Goal: Task Accomplishment & Management: Complete application form

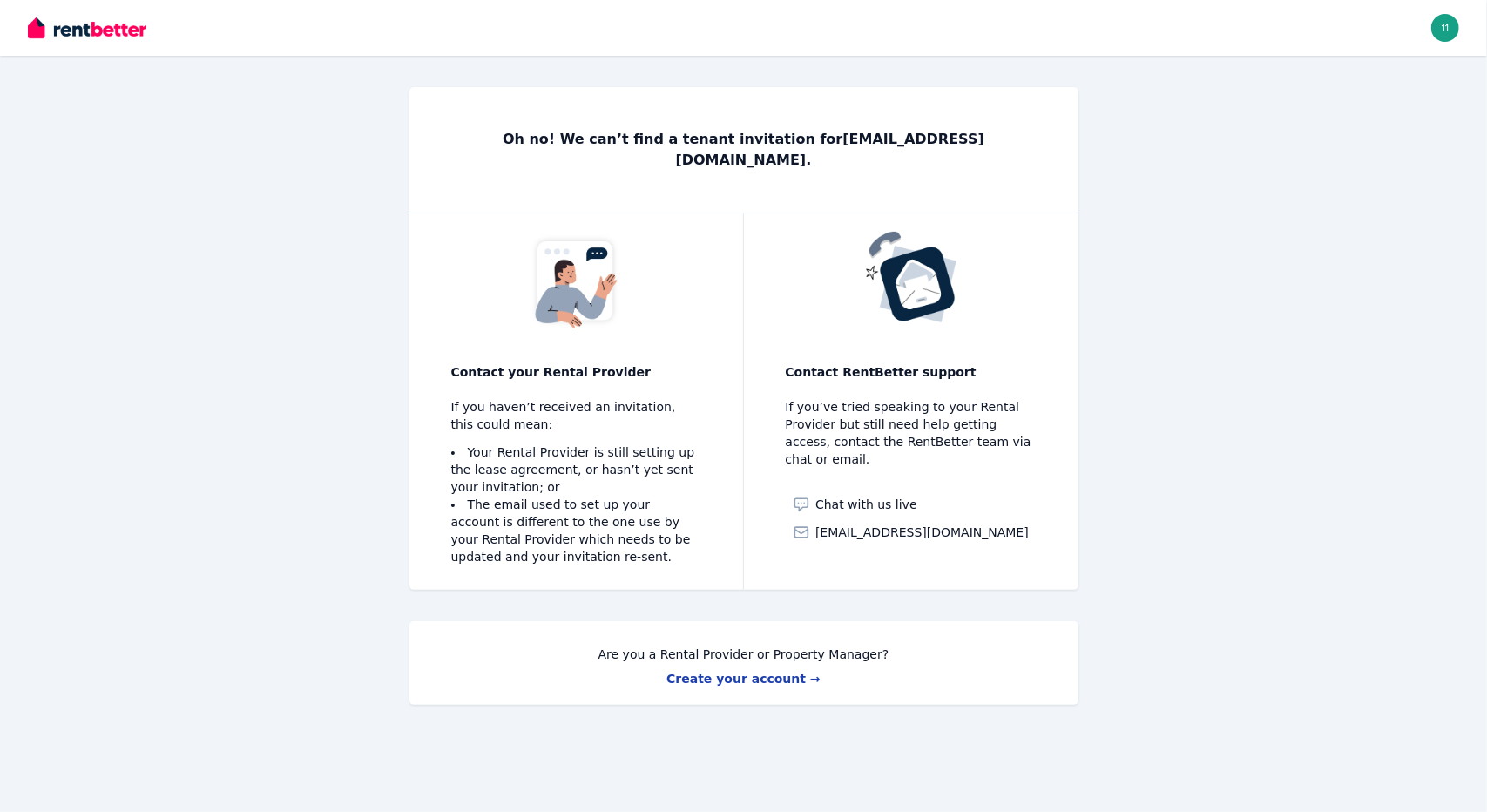
click at [1288, 473] on div "Oh no! We can’t find a tenant invitation for 1148662412@qq.com . Contact your R…" at bounding box center [744, 411] width 1338 height 649
click at [773, 671] on link "Create your account →" at bounding box center [743, 678] width 154 height 14
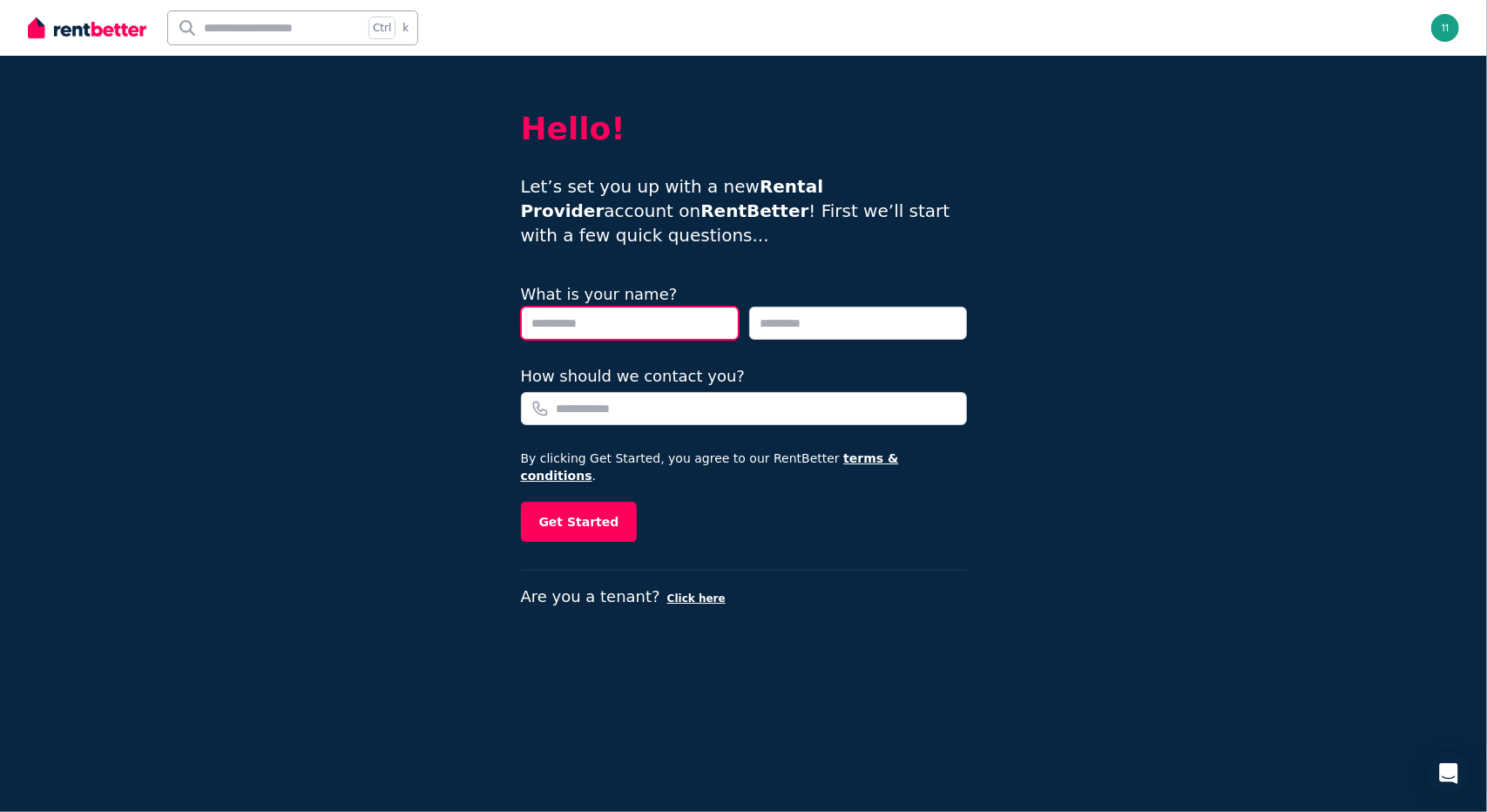
click at [647, 319] on input "text" at bounding box center [629, 323] width 218 height 33
type input "*******"
click at [1020, 457] on div "Hello! Let’s set you up with a new Rental Provider account on RentBetter ! Firs…" at bounding box center [744, 406] width 1487 height 812
click at [995, 148] on div "Hello! Let’s set you up with a new Rental Provider account on RentBetter ! Firs…" at bounding box center [744, 406] width 1487 height 812
drag, startPoint x: 588, startPoint y: 322, endPoint x: 361, endPoint y: 321, distance: 227.0
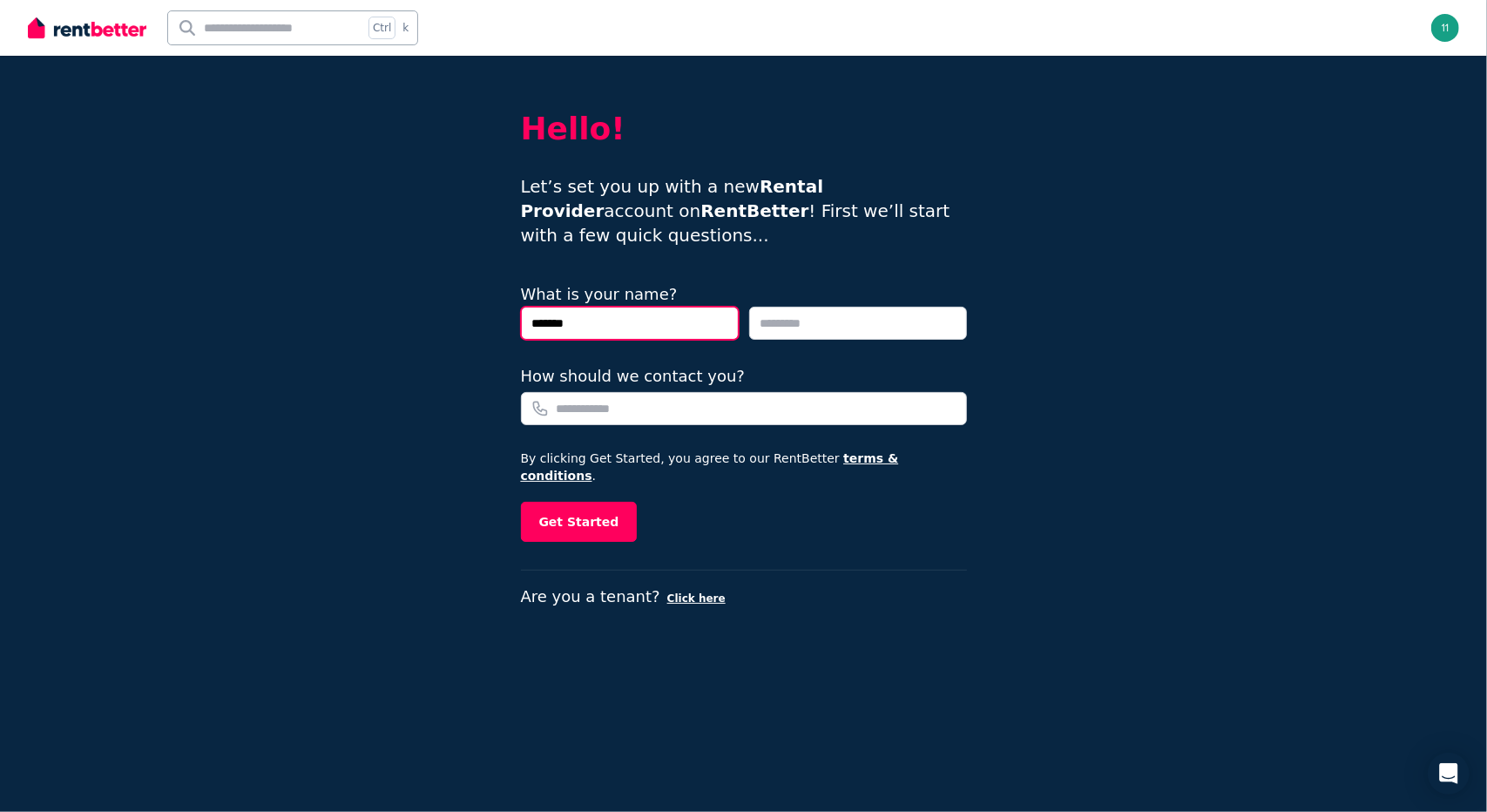
click at [363, 321] on div "Hello! Let’s set you up with a new Rental Provider account on RentBetter ! Firs…" at bounding box center [744, 406] width 1487 height 812
click at [808, 330] on input "text" at bounding box center [857, 323] width 218 height 33
type input "****"
click at [1267, 307] on div "Hello! Let’s set you up with a new Rental Provider account on RentBetter ! Firs…" at bounding box center [744, 406] width 1487 height 812
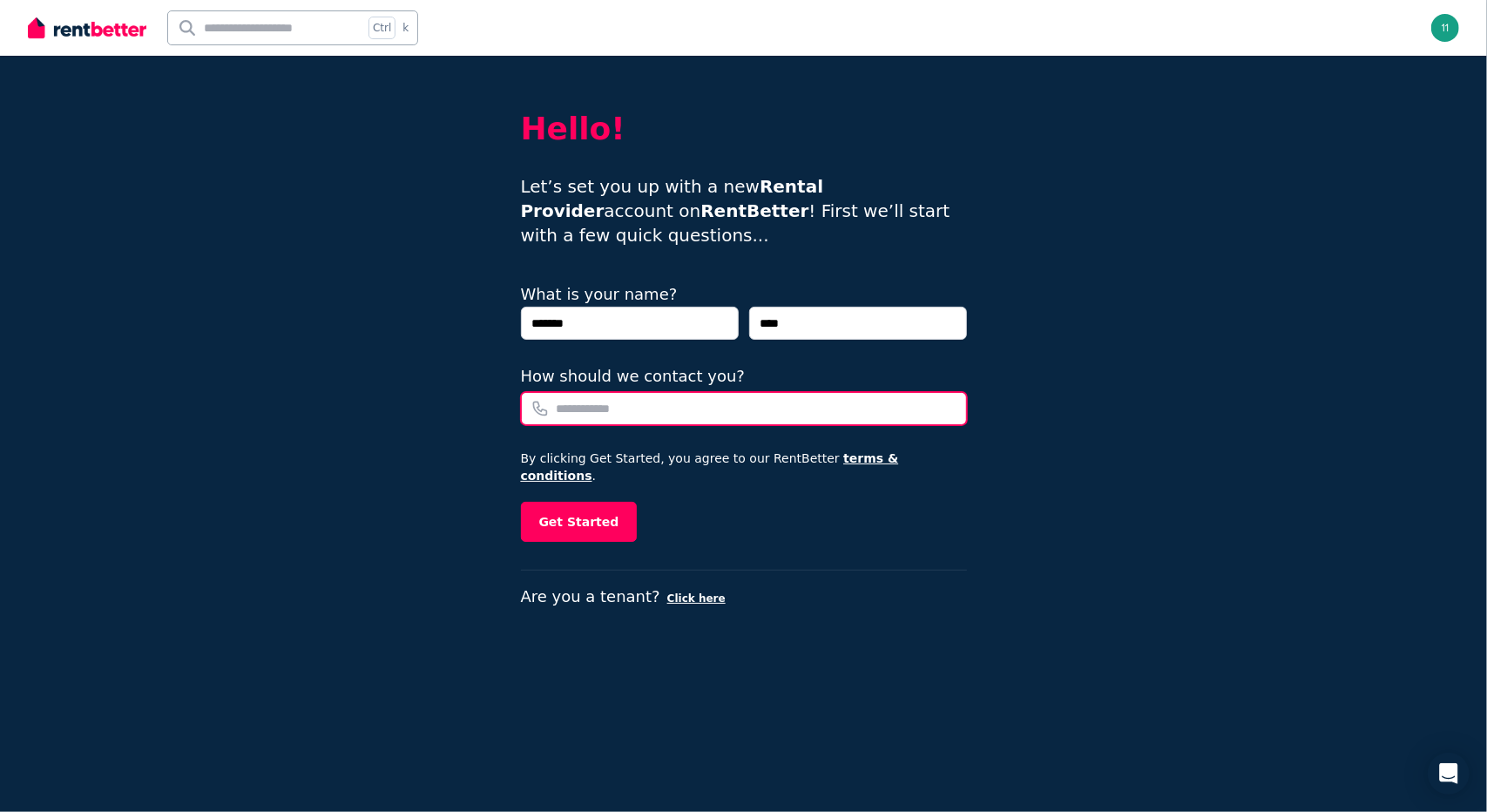
click at [707, 402] on input "How should we contact you?" at bounding box center [744, 409] width 446 height 33
click at [1230, 412] on div "Hello! Let’s set you up with a new Rental Provider account on RentBetter ! Firs…" at bounding box center [744, 406] width 1487 height 812
drag, startPoint x: 666, startPoint y: 398, endPoint x: 640, endPoint y: 410, distance: 28.6
click at [665, 398] on input "How should we contact you?" at bounding box center [744, 409] width 446 height 33
paste input "*********"
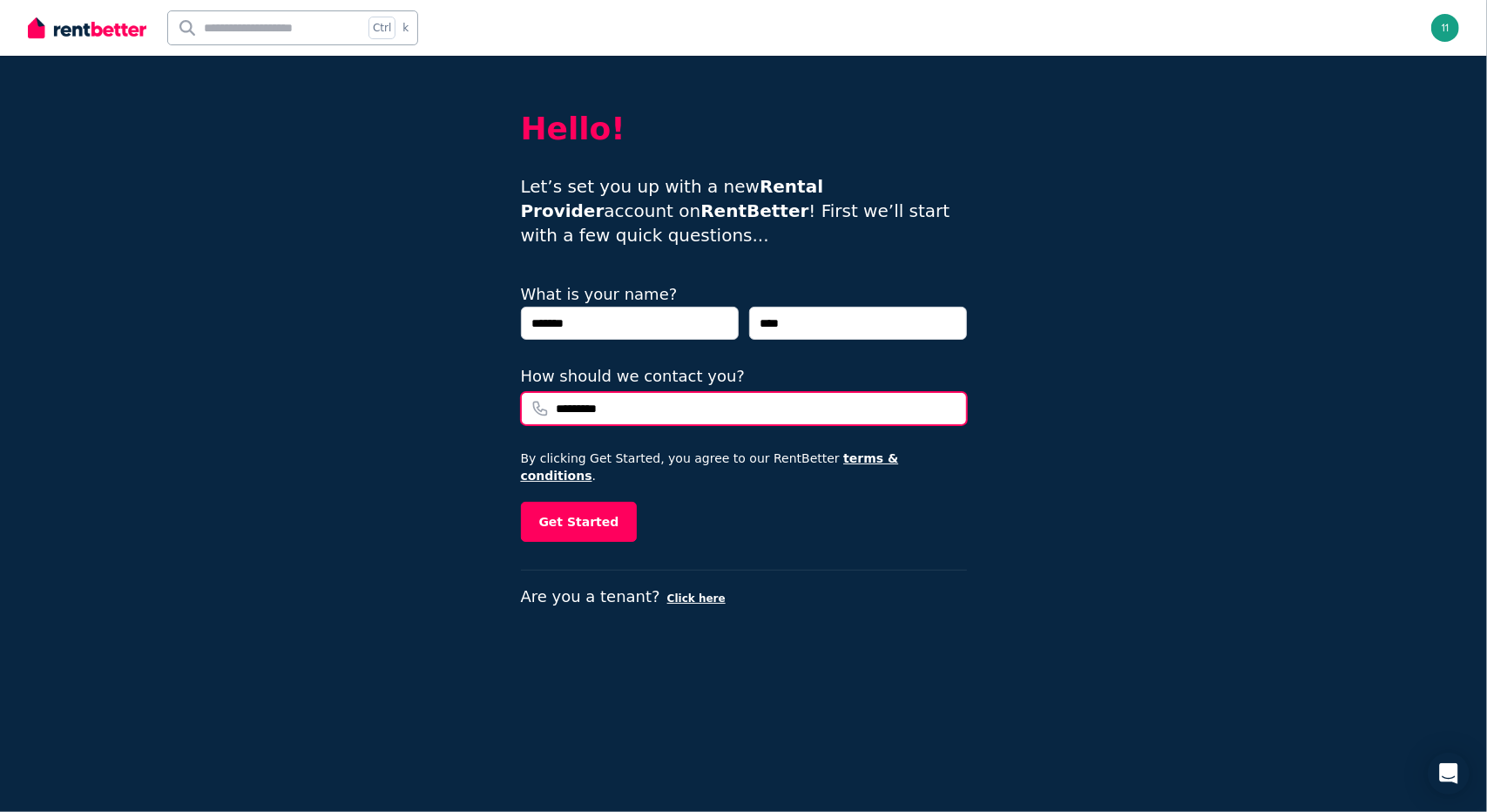
type input "*********"
drag, startPoint x: 874, startPoint y: 534, endPoint x: 832, endPoint y: 535, distance: 42.0
click at [874, 534] on div "Hello! Let’s set you up with a new Rental Provider account on RentBetter ! Firs…" at bounding box center [744, 433] width 446 height 756
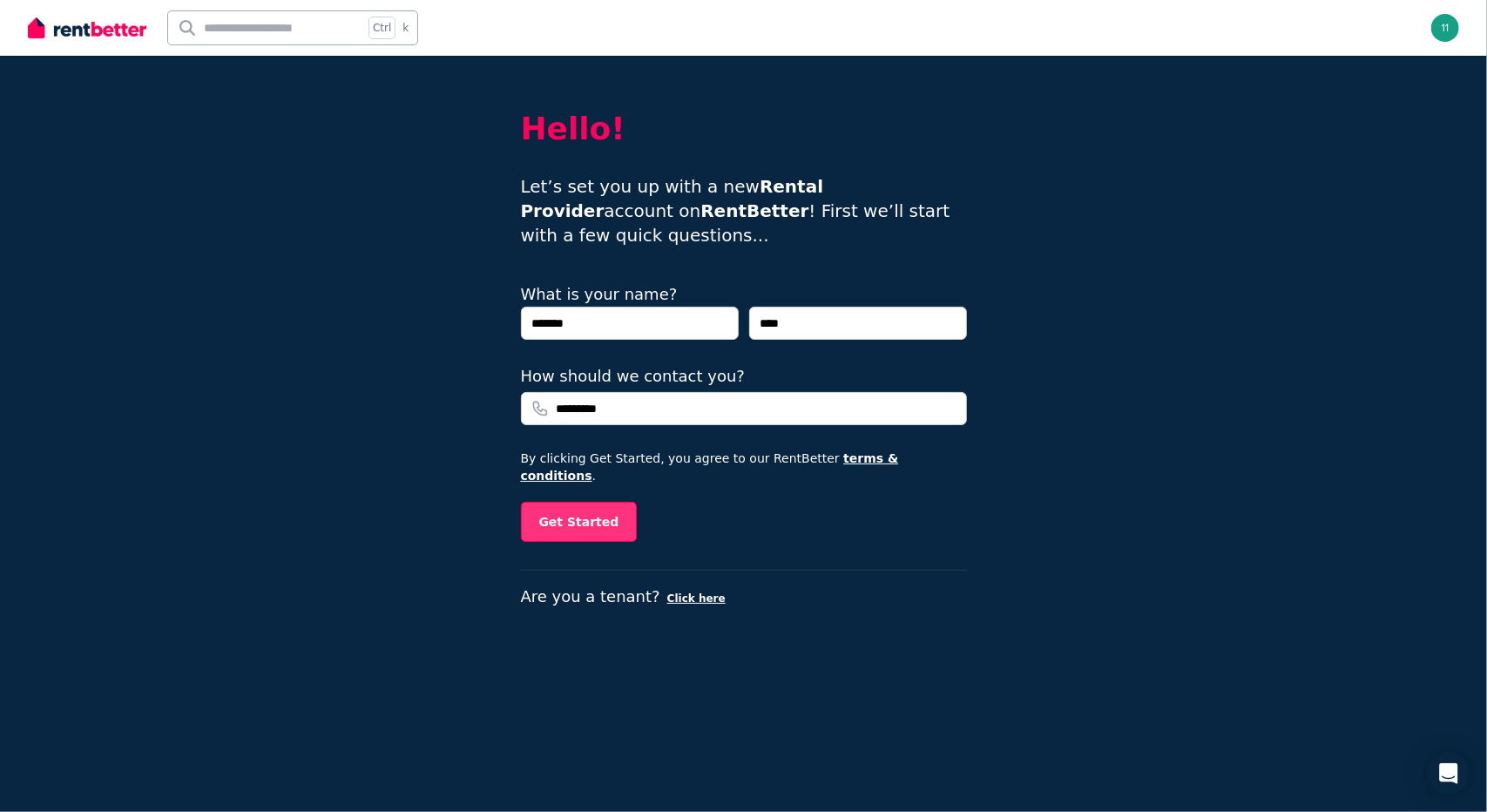
click at [597, 502] on button "Get Started" at bounding box center [579, 521] width 116 height 40
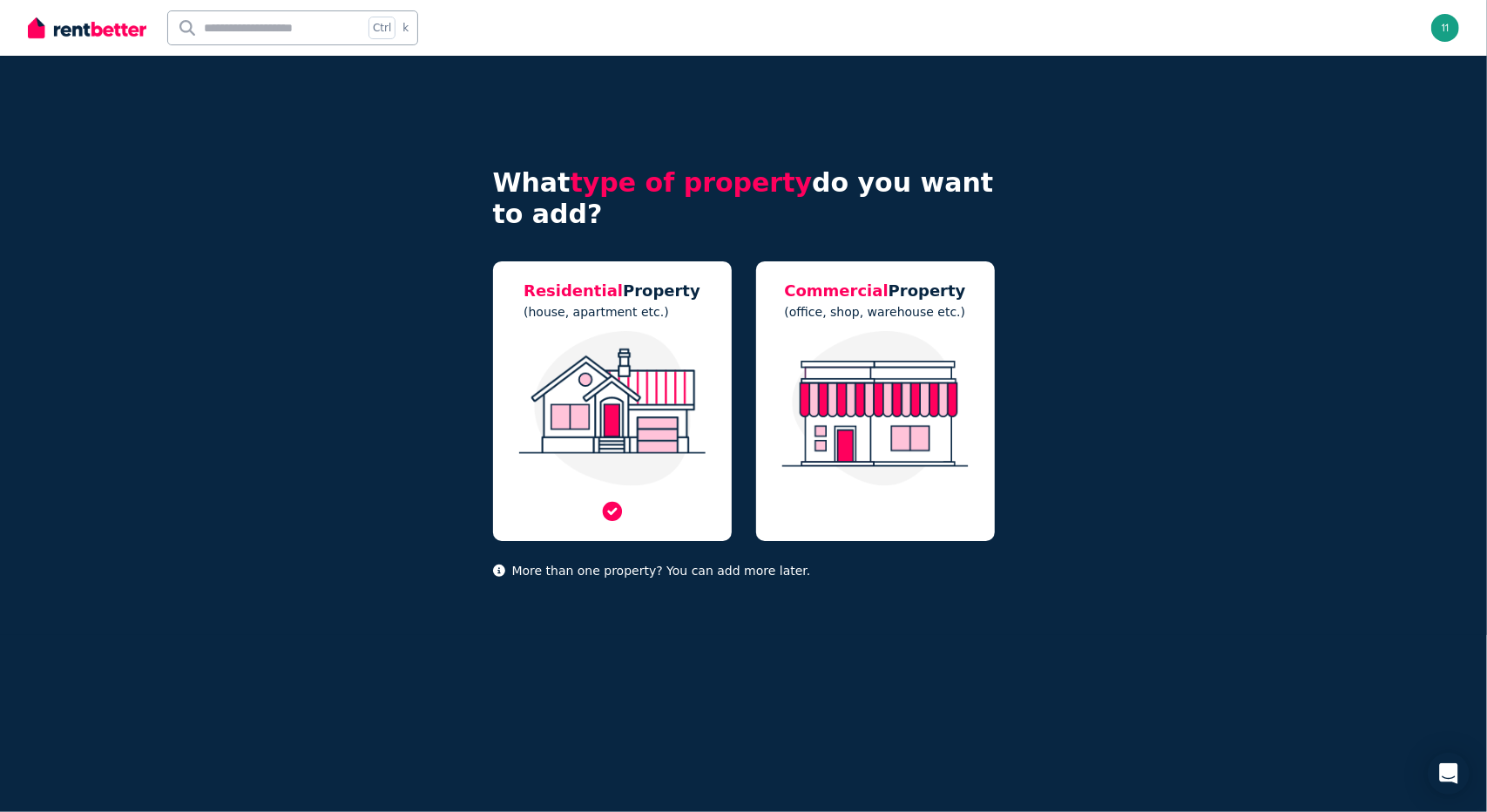
click at [611, 341] on img at bounding box center [611, 409] width 203 height 155
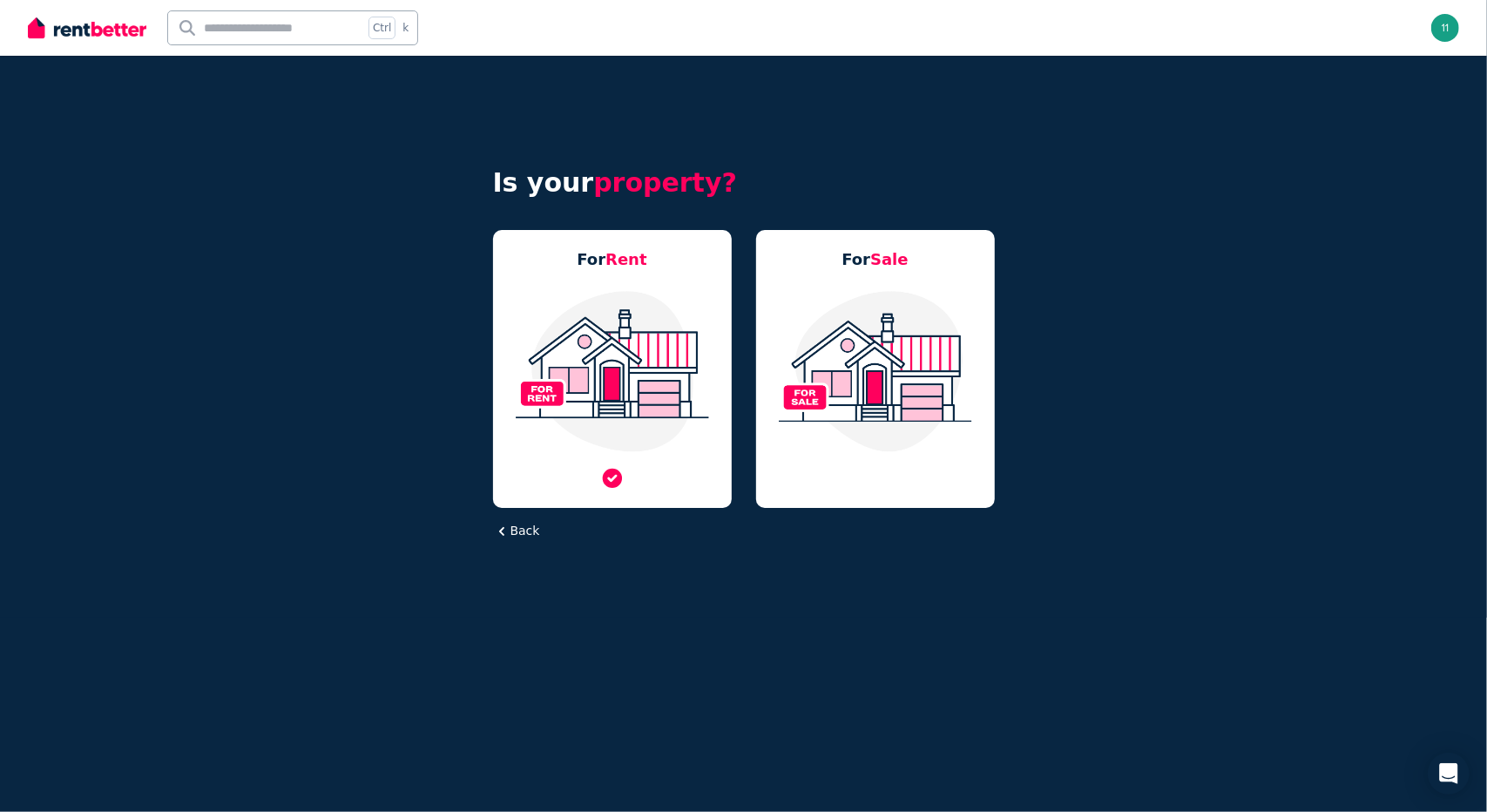
click at [618, 328] on img at bounding box center [611, 371] width 203 height 164
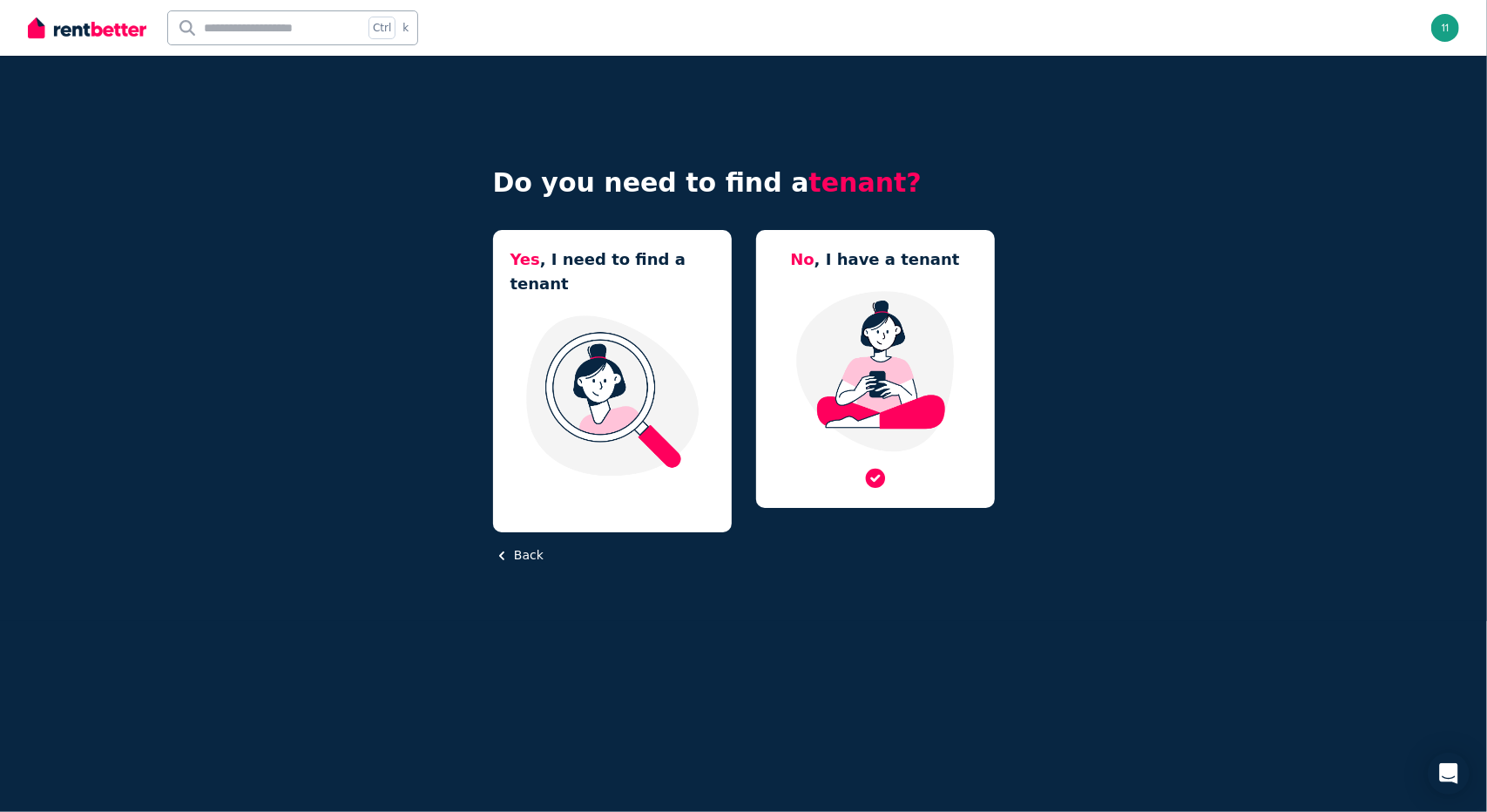
click at [875, 359] on img at bounding box center [875, 371] width 203 height 164
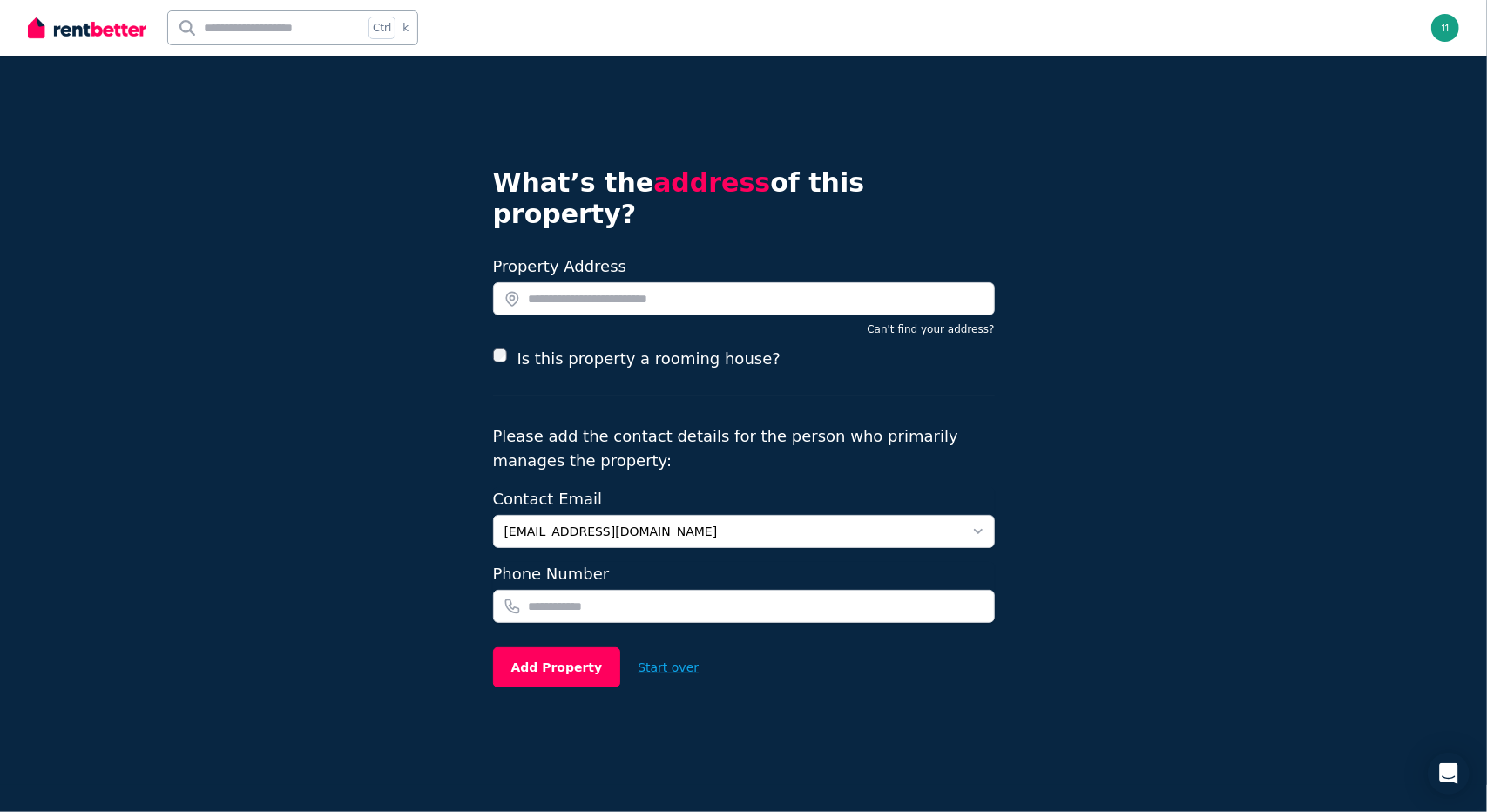
click at [667, 648] on button "Start over" at bounding box center [668, 668] width 96 height 39
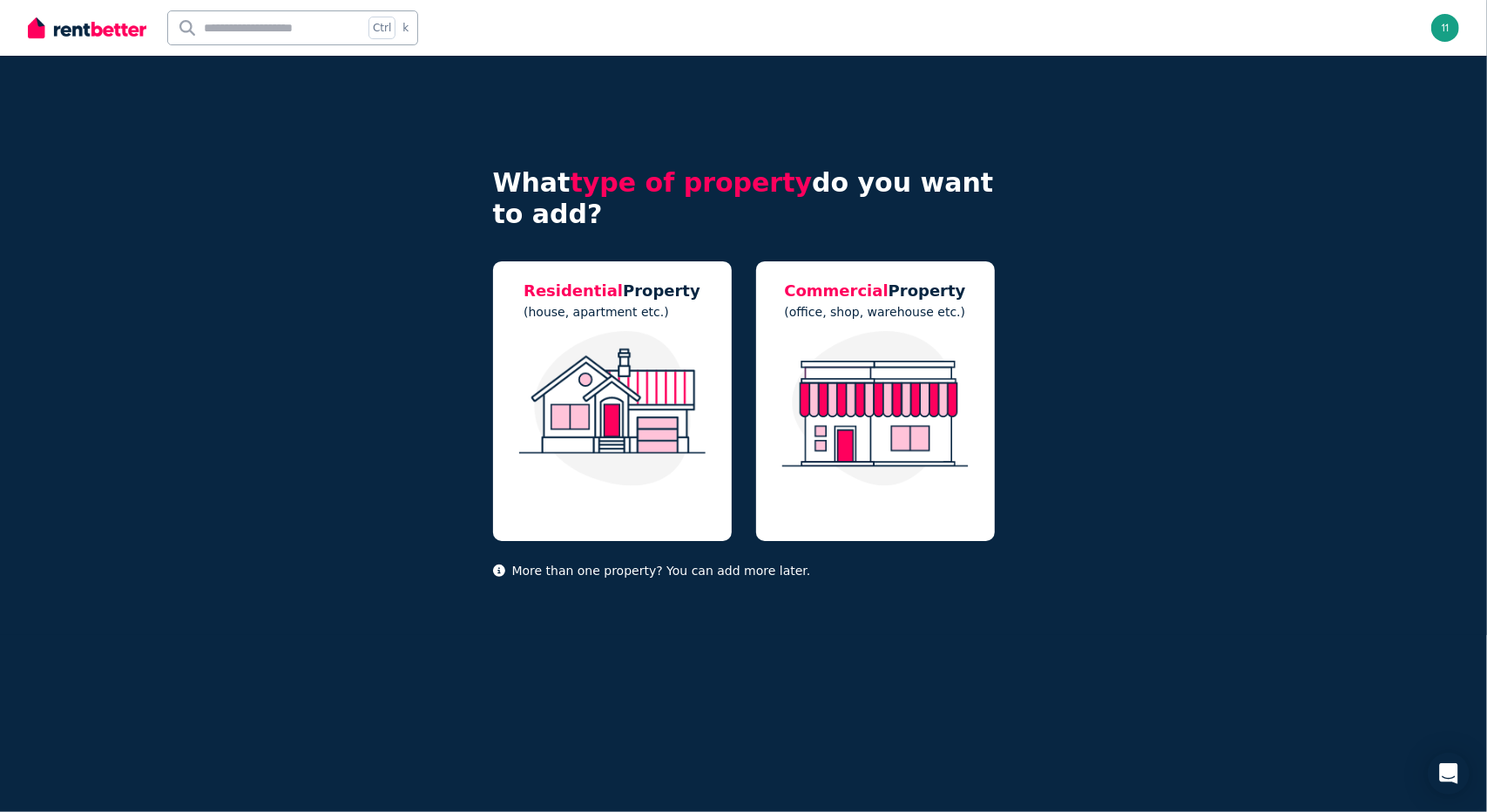
click at [277, 36] on input "text" at bounding box center [265, 28] width 195 height 33
click at [637, 37] on div "Ctrl k" at bounding box center [714, 27] width 1372 height 55
click at [1411, 20] on link "Sign In" at bounding box center [1420, 28] width 77 height 39
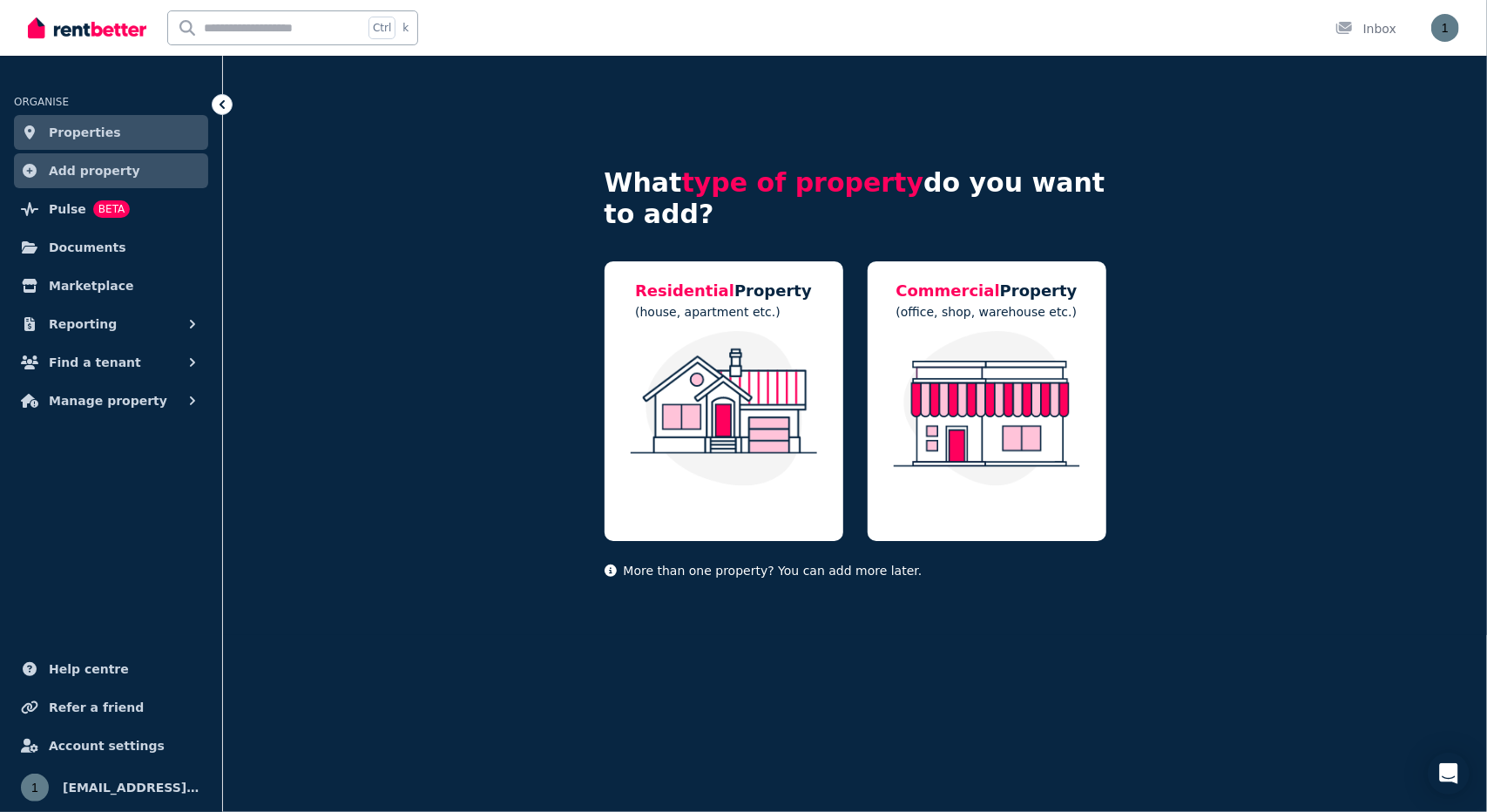
click at [858, 572] on p "More than one property? You can add more later." at bounding box center [855, 571] width 502 height 18
click at [940, 577] on p "More than one property? You can add more later." at bounding box center [855, 571] width 502 height 18
click at [953, 576] on p "More than one property? You can add more later." at bounding box center [855, 571] width 502 height 18
click at [738, 177] on span "type of property" at bounding box center [803, 182] width 242 height 31
click at [66, 130] on span "Properties" at bounding box center [85, 132] width 72 height 21
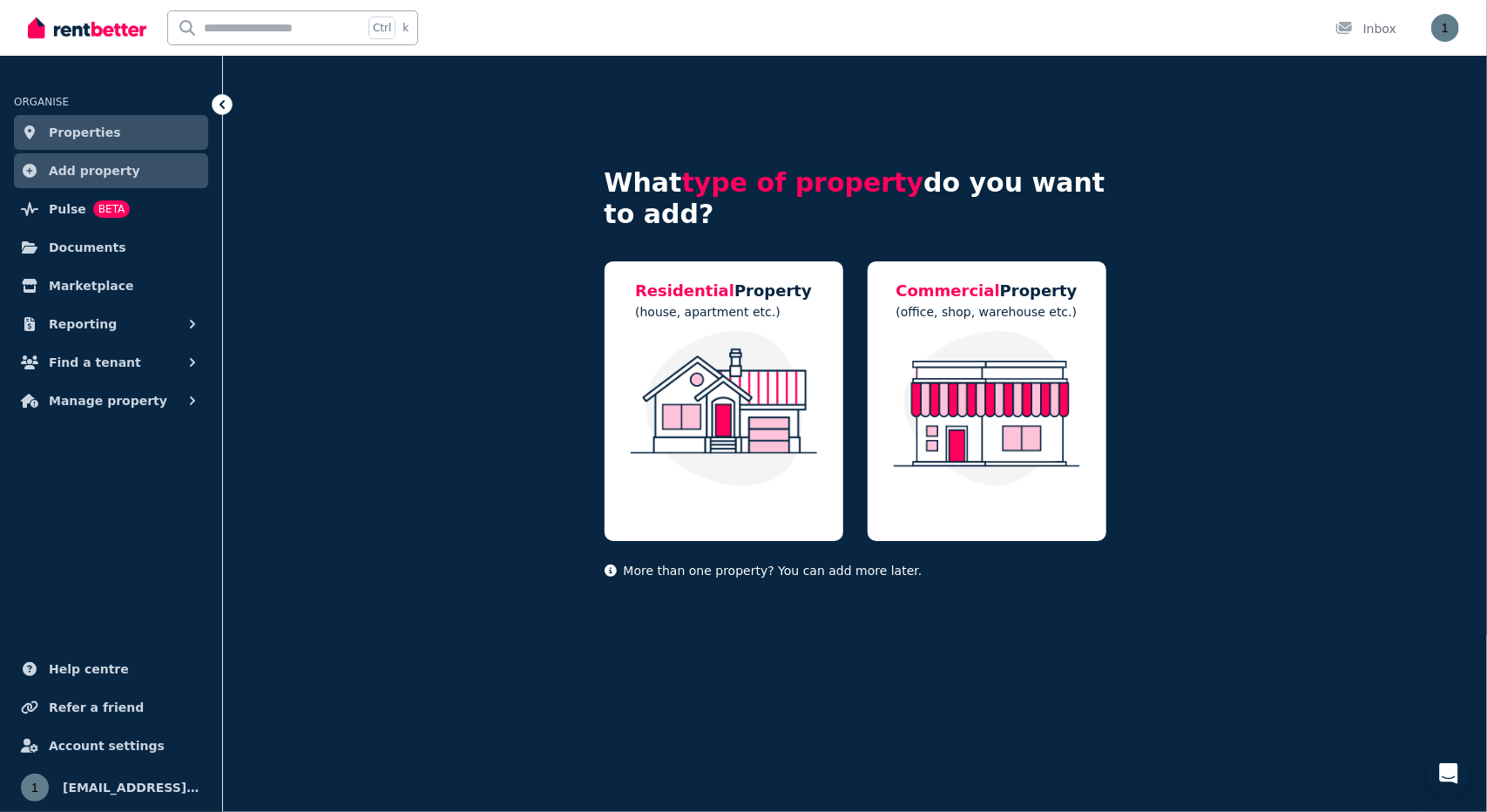
click at [80, 170] on span "Add property" at bounding box center [94, 171] width 92 height 21
click at [70, 206] on span "Pulse" at bounding box center [67, 209] width 38 height 21
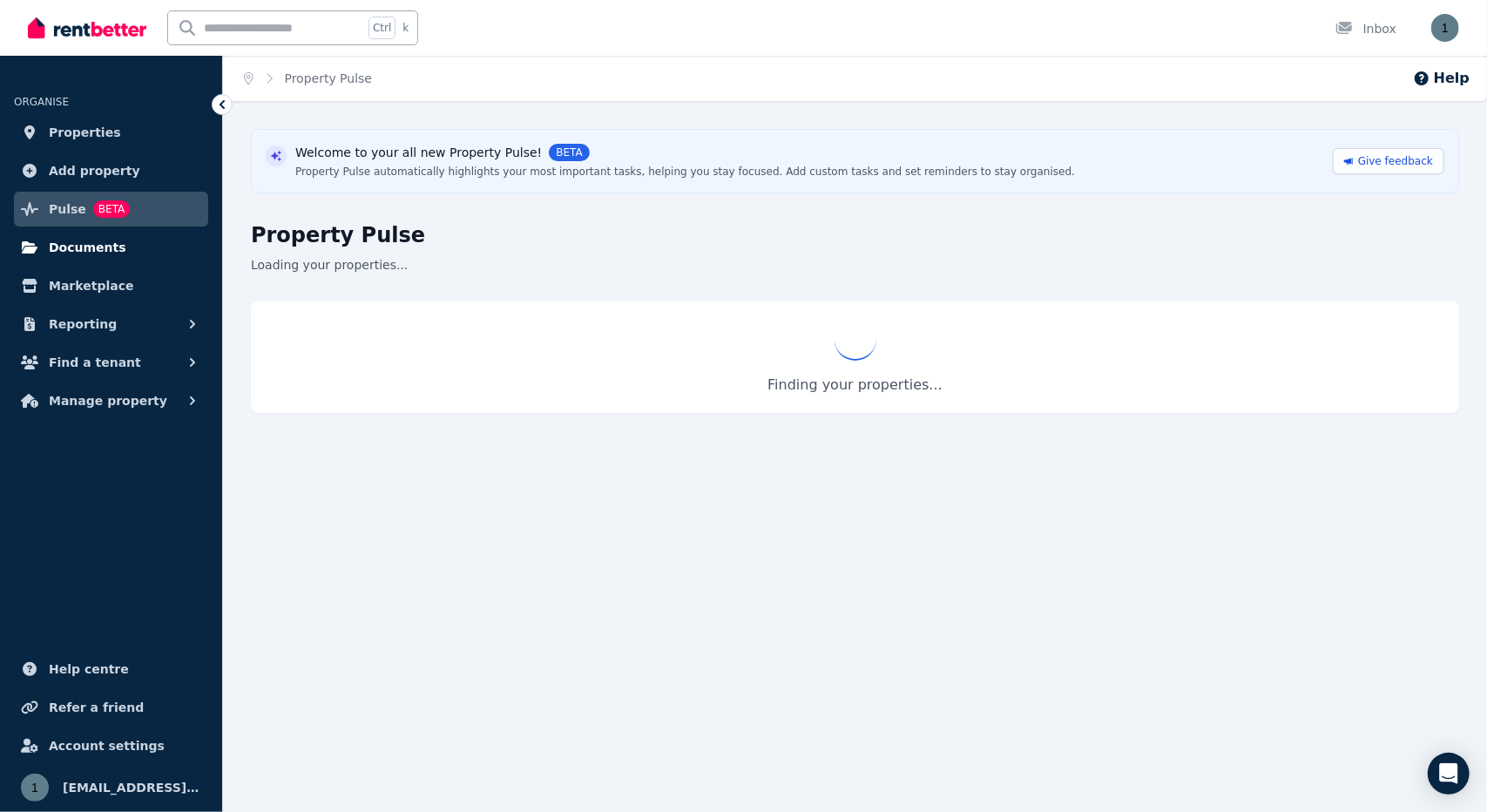
click at [84, 251] on span "Documents" at bounding box center [87, 247] width 78 height 21
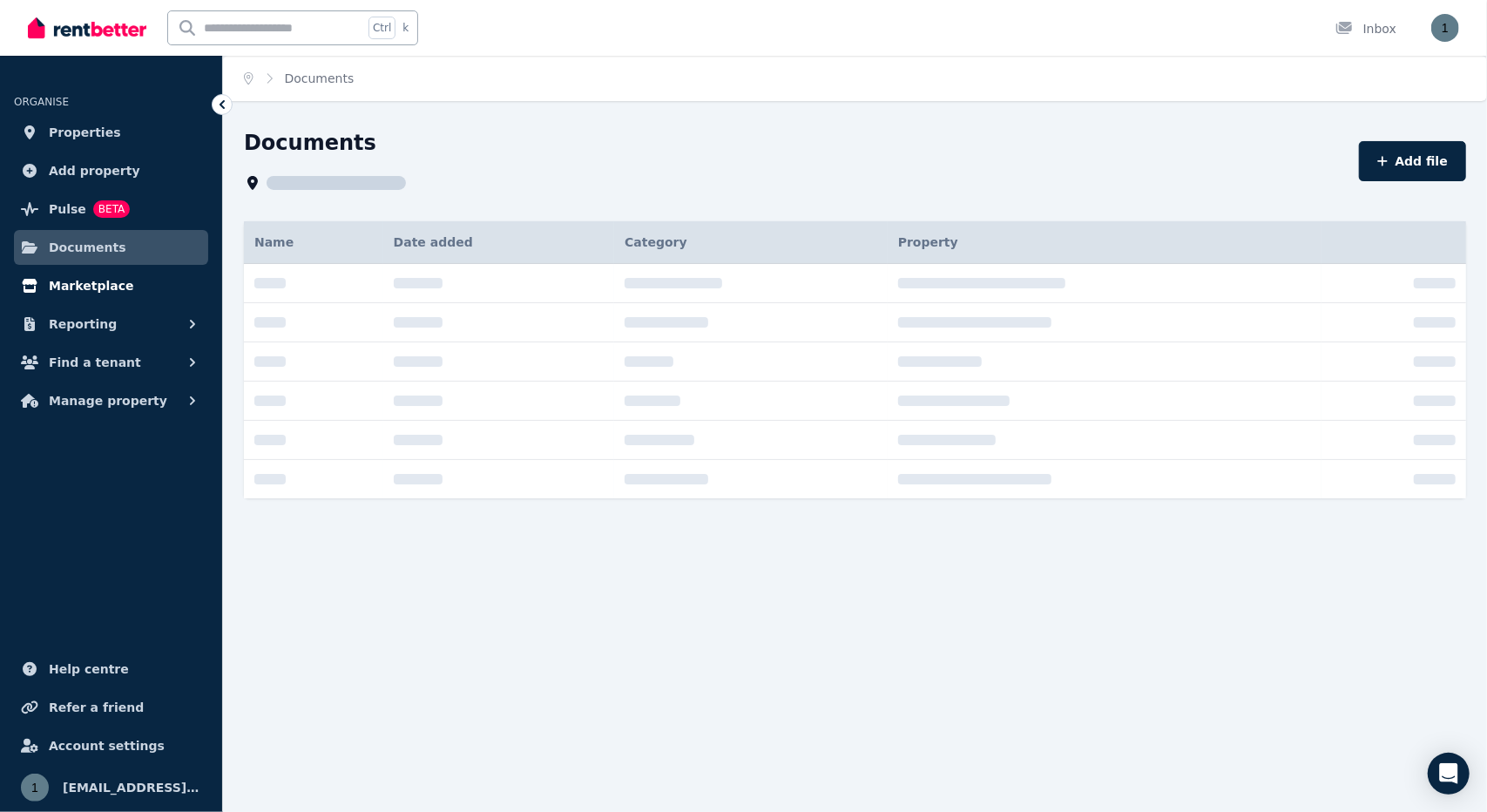
click at [94, 287] on span "Marketplace" at bounding box center [91, 285] width 85 height 21
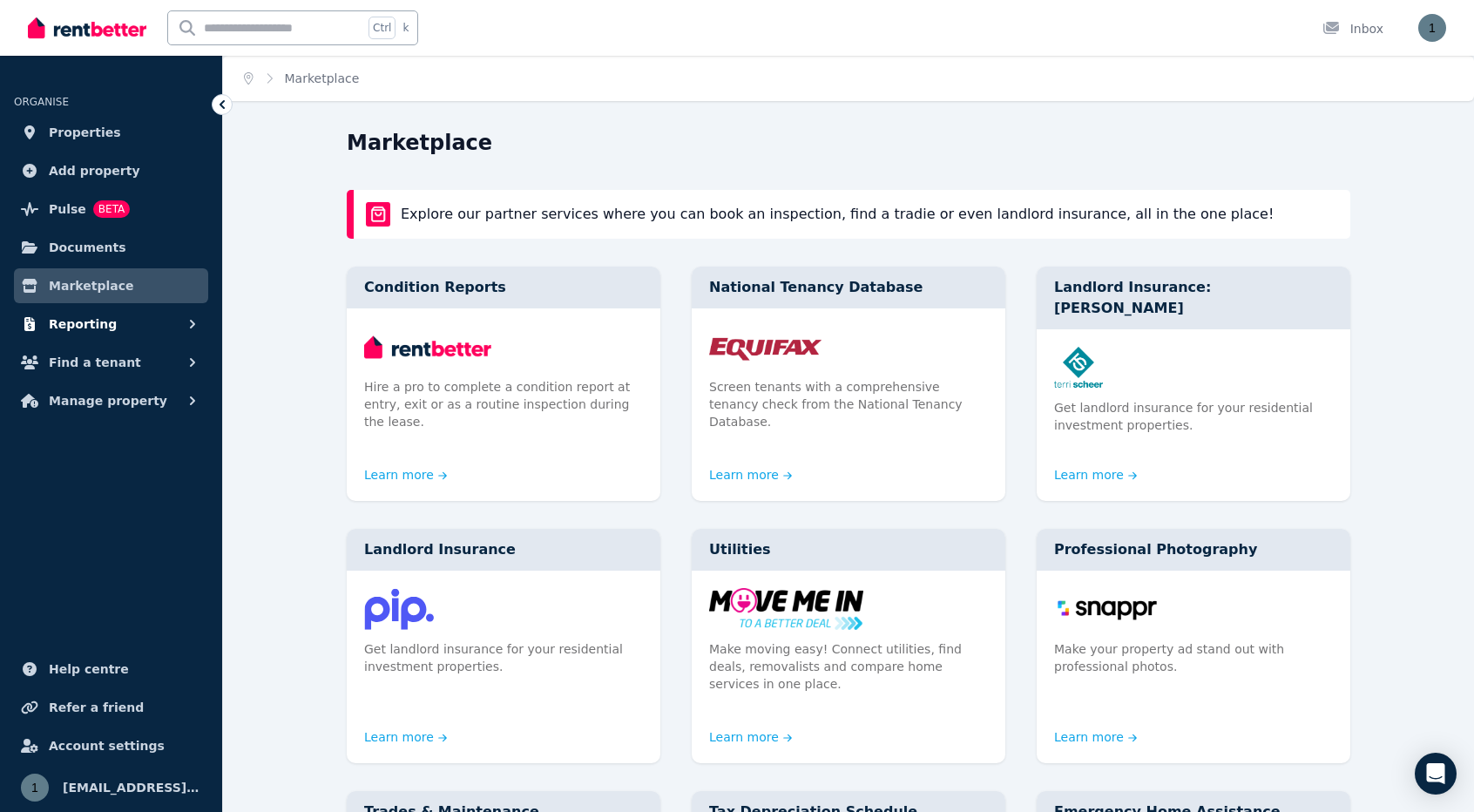
click at [100, 317] on span "Reporting" at bounding box center [82, 324] width 68 height 21
click at [137, 509] on ul "ORGANISE Properties Add property Pulse BETA Documents Marketplace Reporting Pay…" at bounding box center [111, 442] width 222 height 738
click at [112, 318] on button "Reporting" at bounding box center [111, 324] width 194 height 35
click at [113, 318] on button "Reporting" at bounding box center [111, 324] width 194 height 35
click at [267, 24] on input "text" at bounding box center [265, 28] width 195 height 33
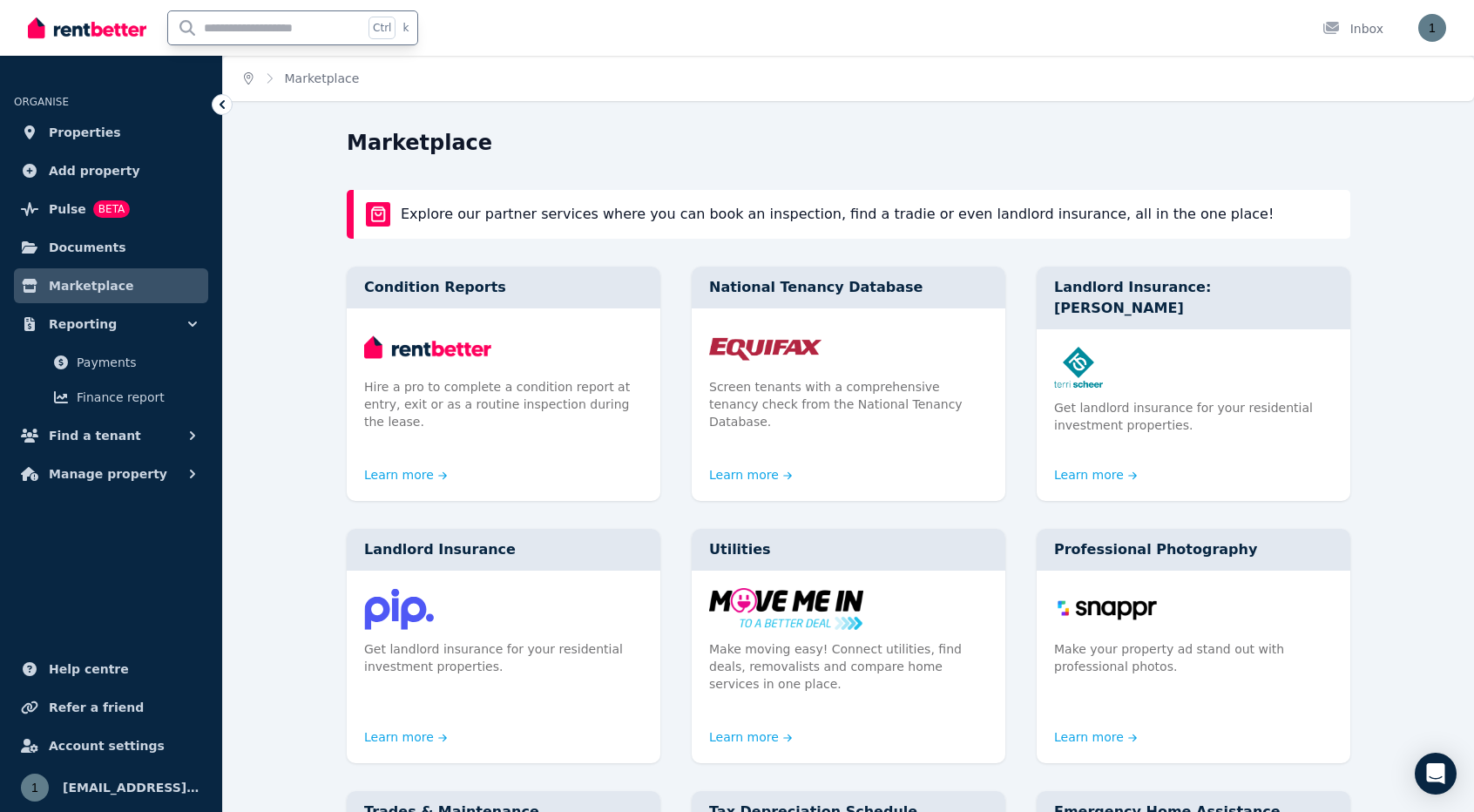
click at [248, 78] on icon "Breadcrumb" at bounding box center [248, 78] width 10 height 12
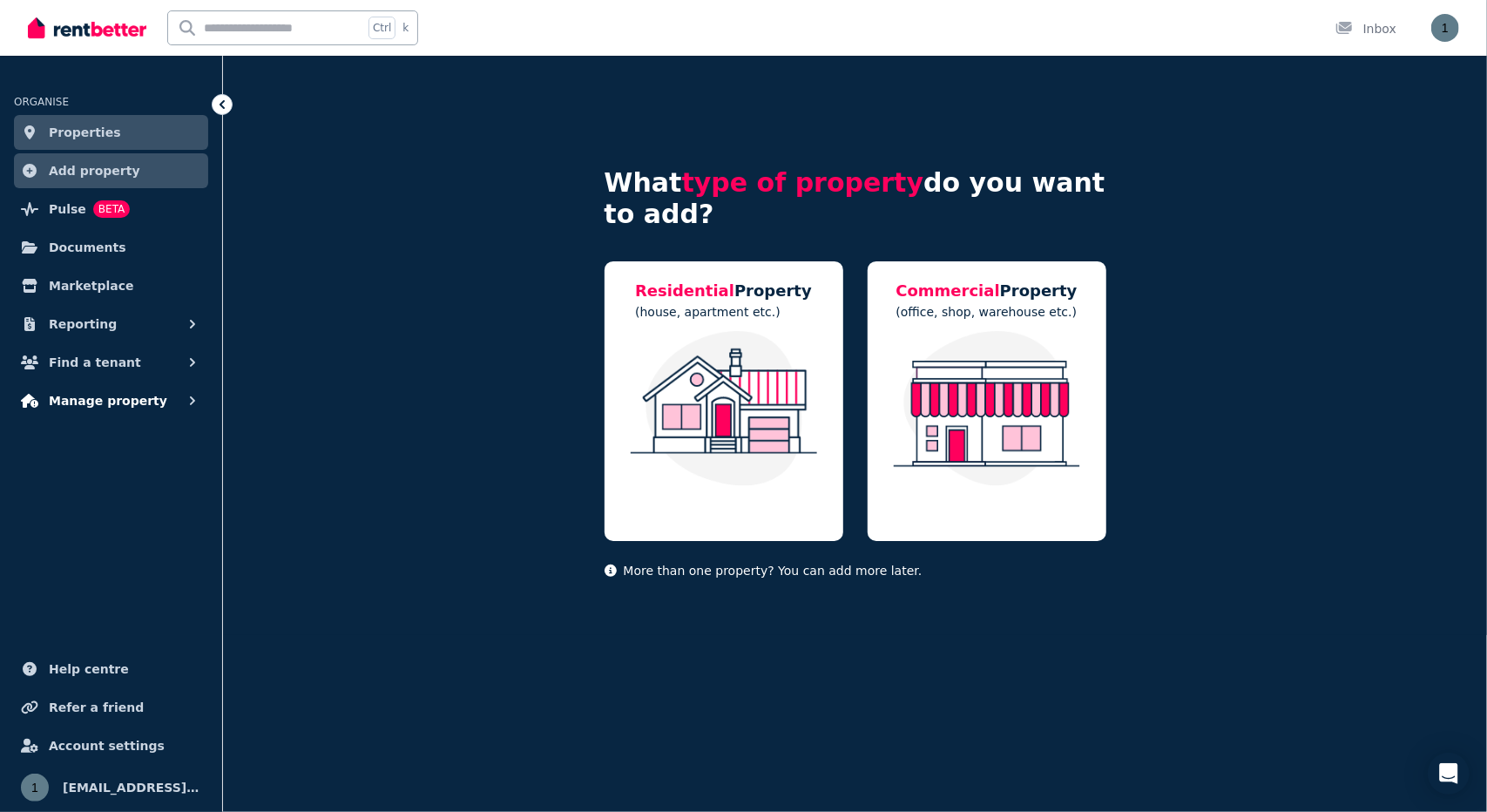
click at [99, 400] on span "Manage property" at bounding box center [107, 401] width 118 height 21
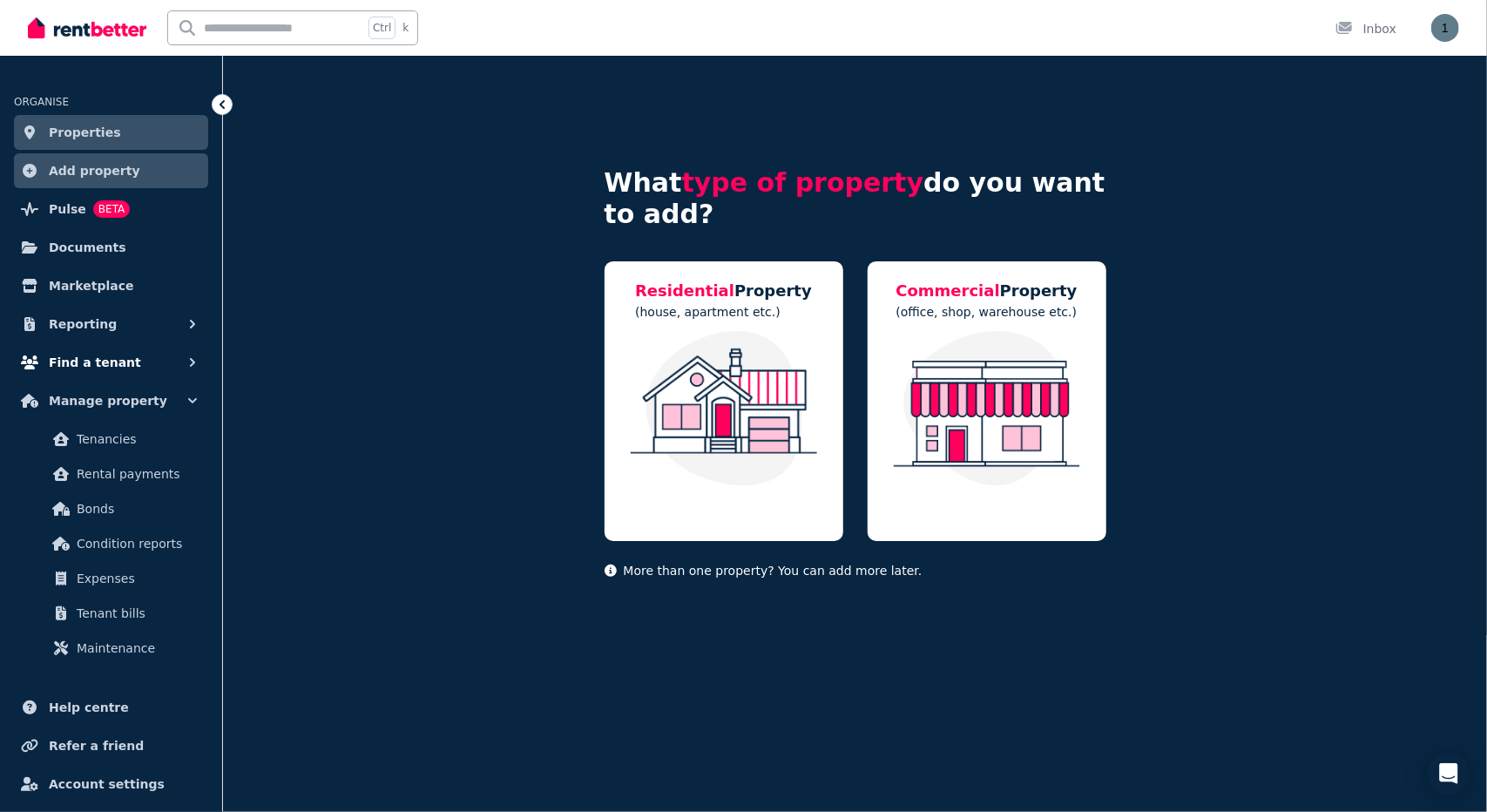
click at [103, 355] on span "Find a tenant" at bounding box center [94, 362] width 92 height 21
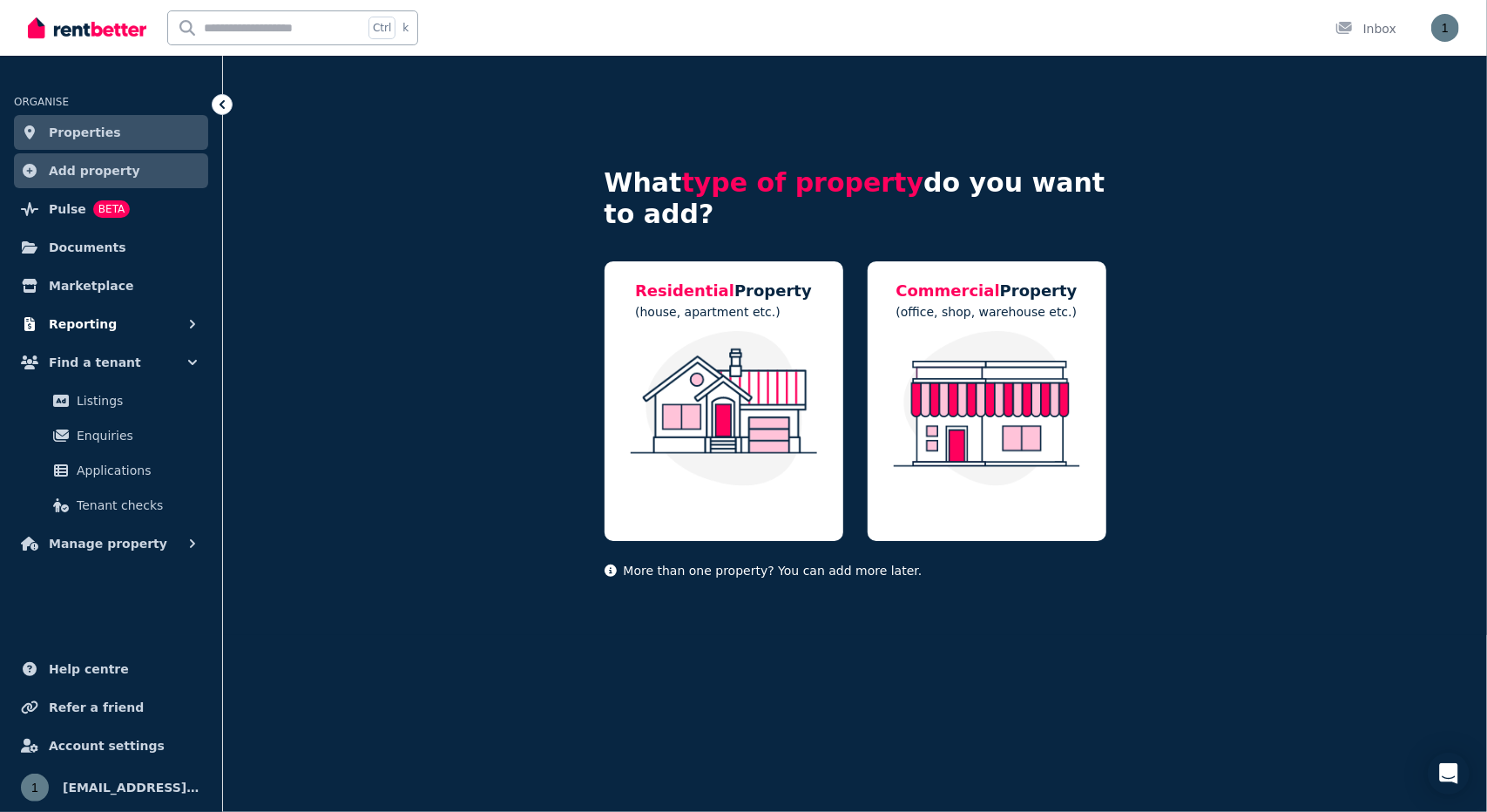
click at [159, 328] on button "Reporting" at bounding box center [111, 324] width 194 height 35
